Goal: Task Accomplishment & Management: Use online tool/utility

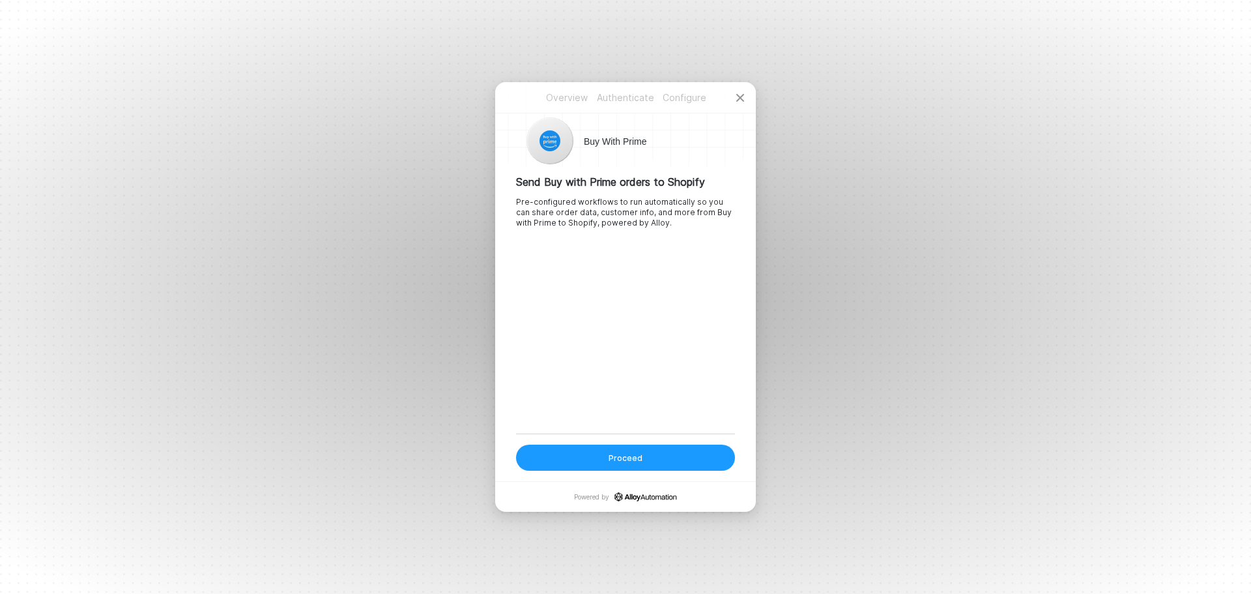
click at [648, 459] on button "Proceed" at bounding box center [625, 457] width 219 height 26
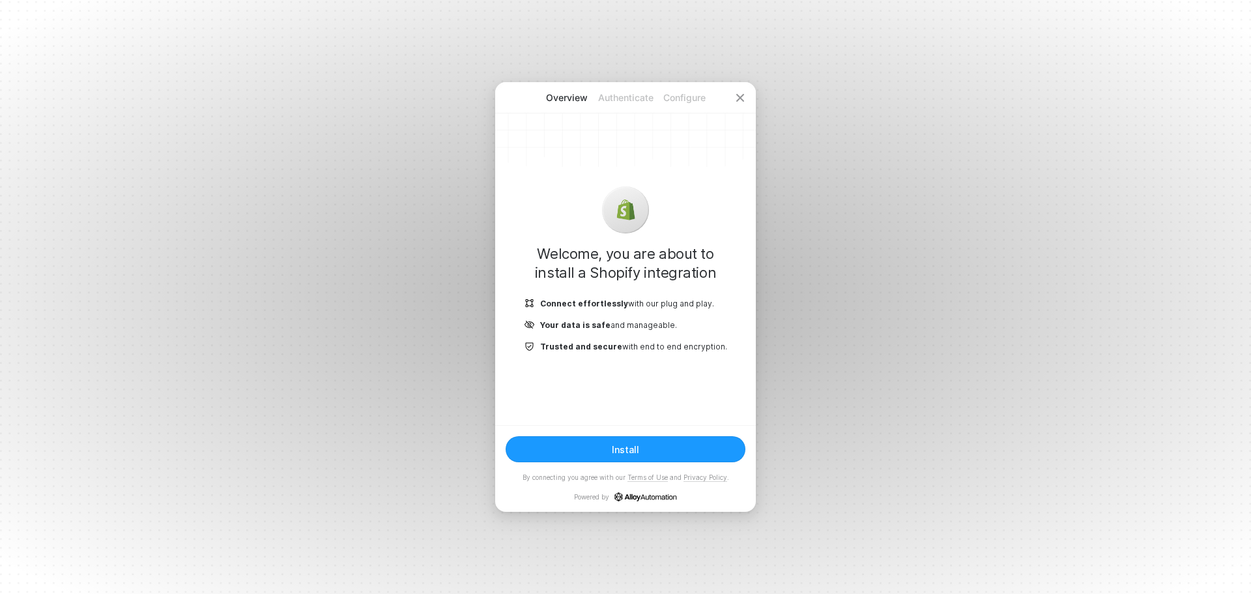
click at [640, 442] on button "Install" at bounding box center [626, 449] width 240 height 26
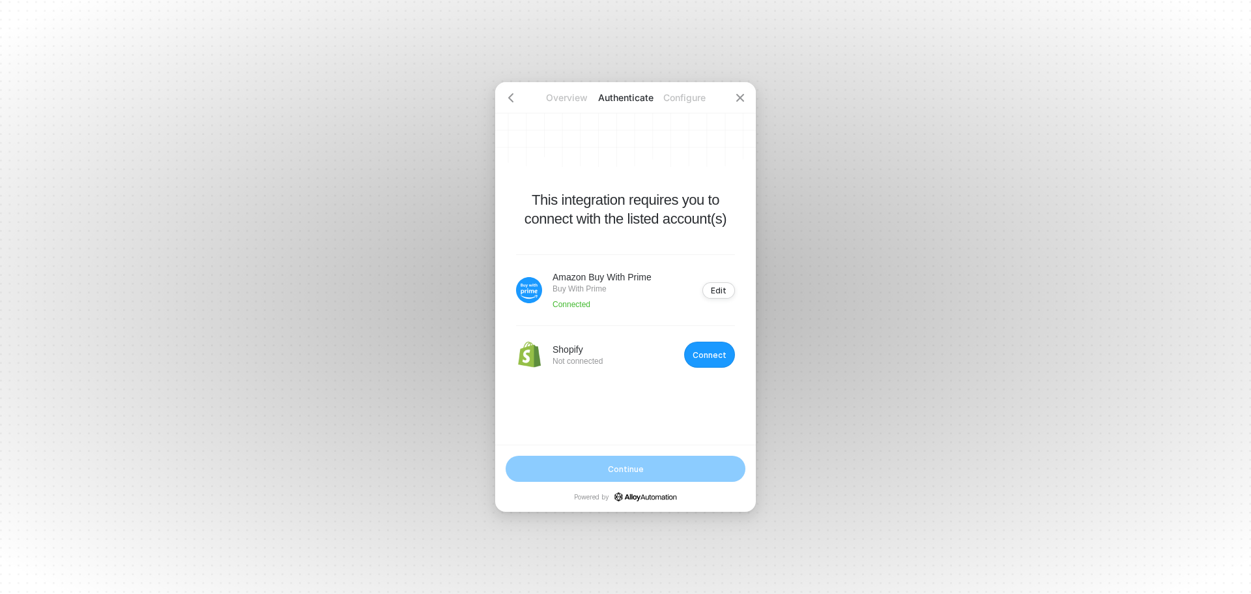
click at [702, 350] on div "Connect" at bounding box center [710, 355] width 34 height 10
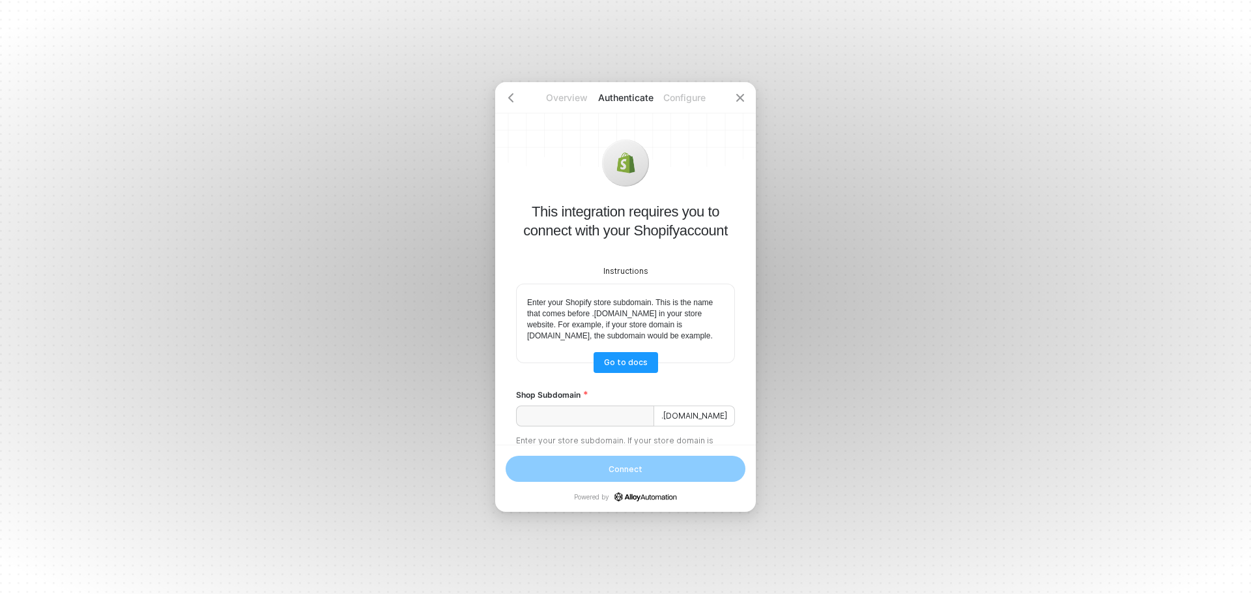
scroll to position [65, 0]
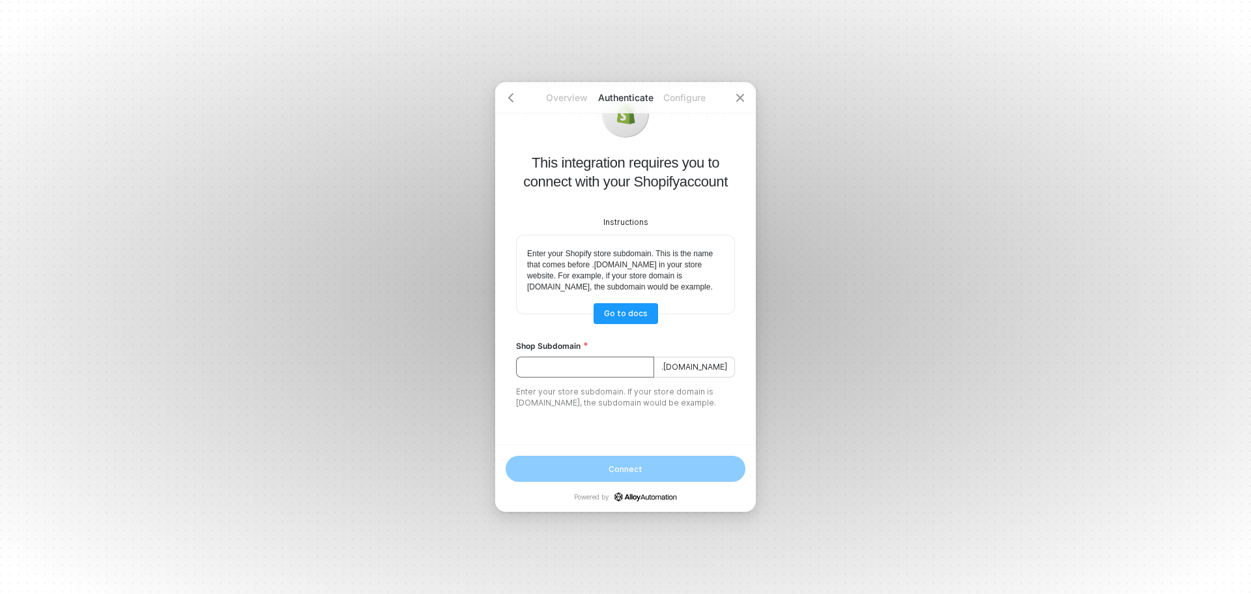
click at [536, 361] on input "Shop Subdomain" at bounding box center [585, 366] width 138 height 21
paste input "the-loyal-subjects"
type input "the-loyal-subjects"
click at [626, 465] on div "Connect" at bounding box center [626, 468] width 38 height 11
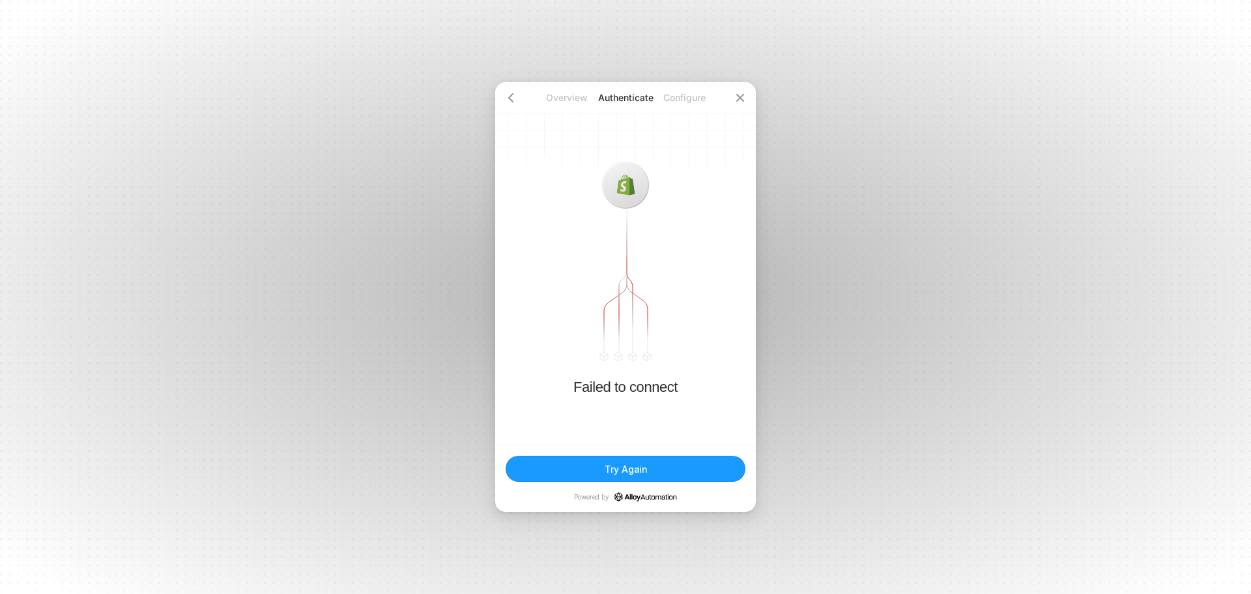
click at [610, 467] on div "Try Again" at bounding box center [626, 468] width 42 height 11
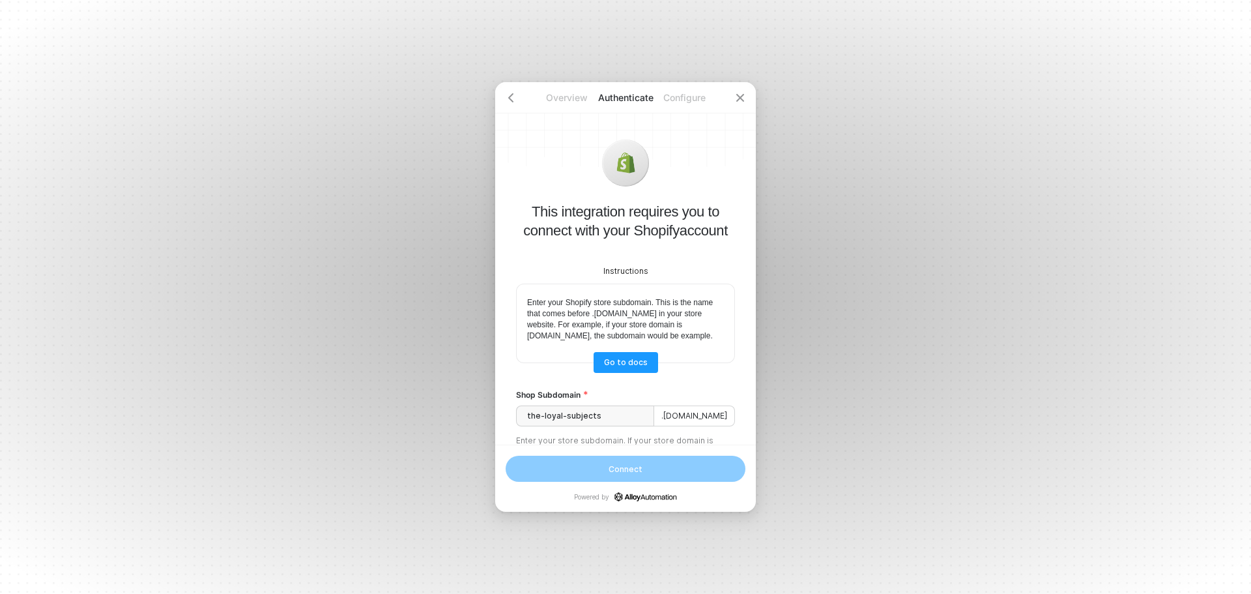
click at [917, 513] on div "Overview Authenticate Configure This integration requires you to connect with y…" at bounding box center [625, 297] width 1251 height 594
click at [941, 481] on div "Overview Authenticate Configure This integration requires you to connect with y…" at bounding box center [625, 297] width 1251 height 594
click at [607, 426] on input "the-loyal-subjects" at bounding box center [585, 415] width 138 height 21
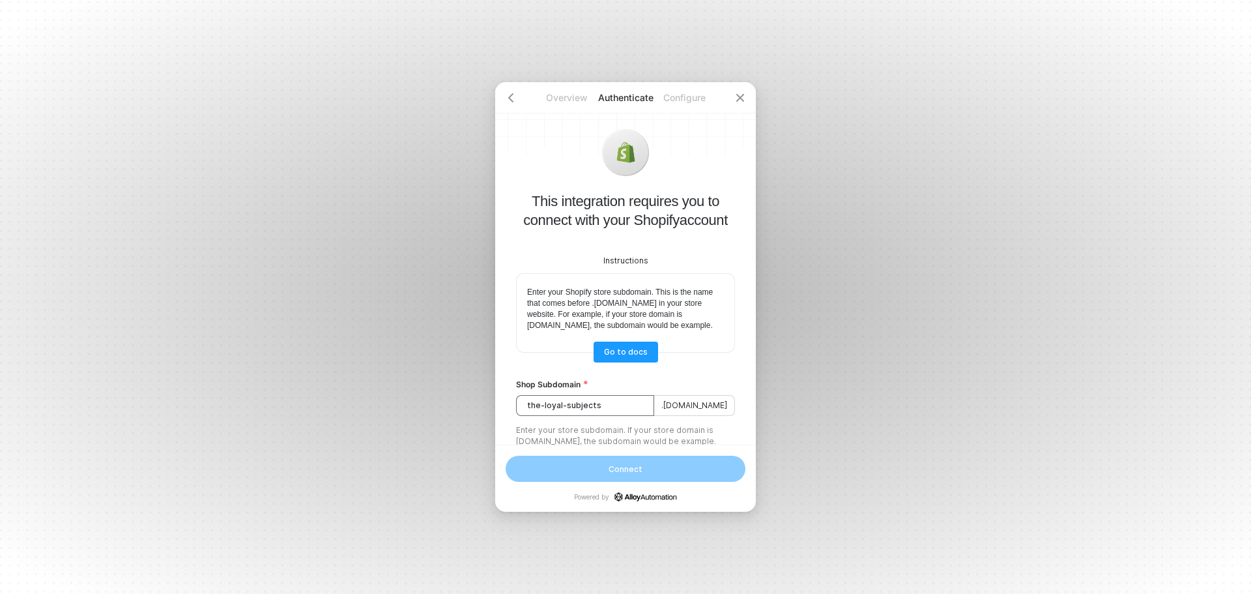
drag, startPoint x: 606, startPoint y: 426, endPoint x: 519, endPoint y: 422, distance: 86.8
click at [519, 416] on input "the-loyal-subjects" at bounding box center [585, 405] width 138 height 21
type input "the-loyal-subjects"
click at [638, 466] on div "Connect" at bounding box center [626, 468] width 38 height 11
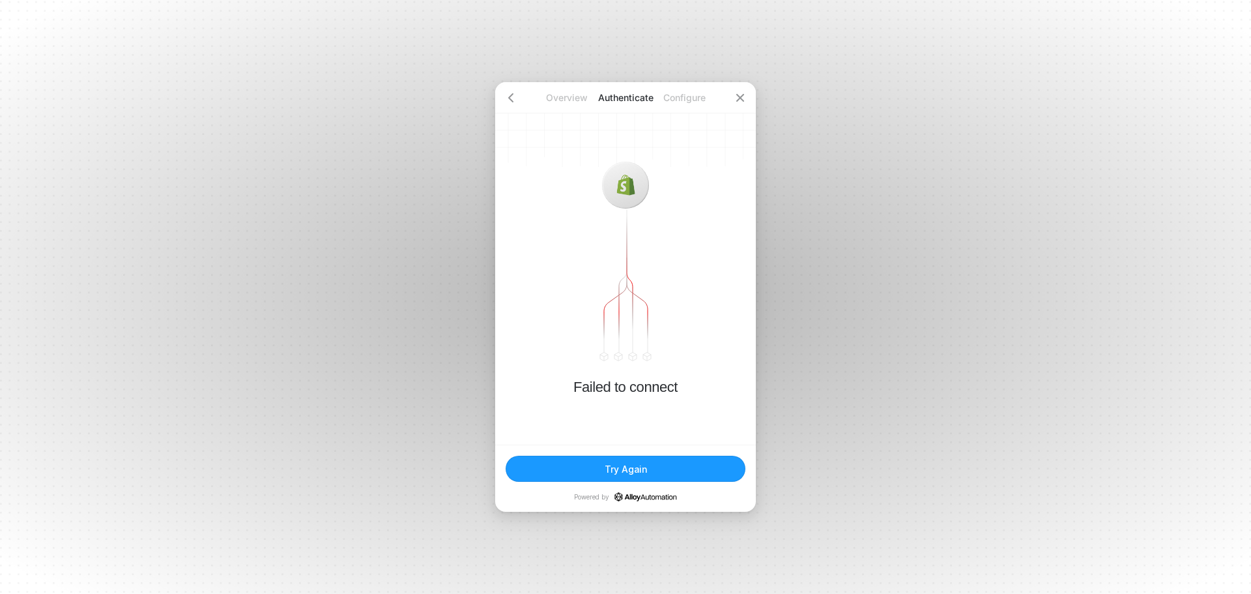
click at [620, 470] on div "Try Again" at bounding box center [626, 468] width 42 height 11
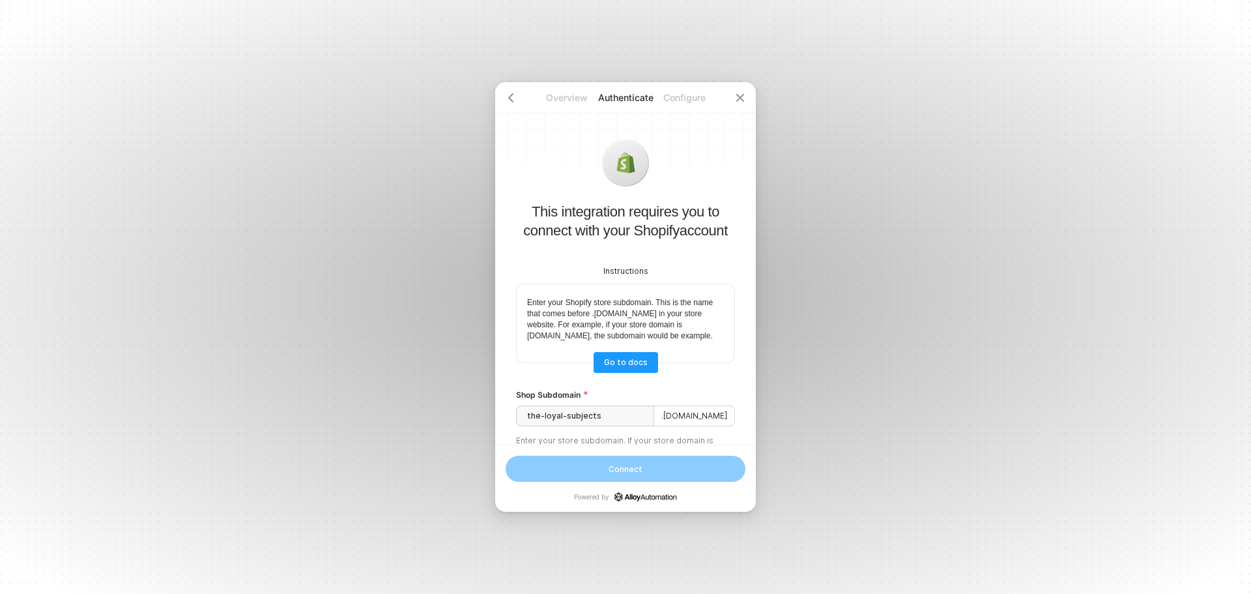
click at [862, 395] on div "Overview Authenticate Configure This integration requires you to connect with y…" at bounding box center [625, 297] width 1251 height 594
click at [742, 94] on icon "icon-close" at bounding box center [740, 98] width 10 height 10
